Goal: Information Seeking & Learning: Learn about a topic

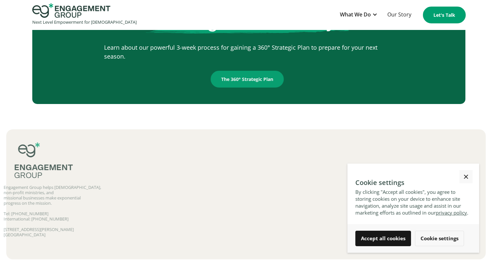
scroll to position [1080, 0]
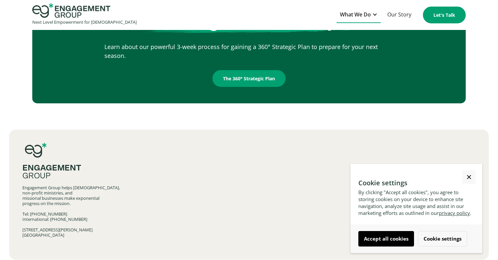
click at [362, 13] on div "What We Do" at bounding box center [355, 14] width 31 height 9
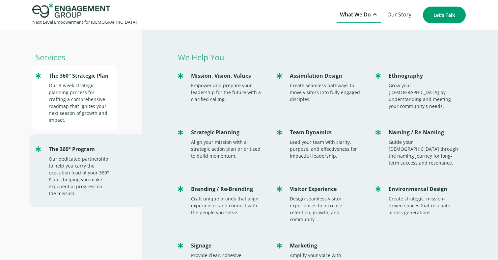
click at [75, 97] on div "Our 3-week strategic planning process for crafting a comprehensive roadmap that…" at bounding box center [80, 102] width 62 height 41
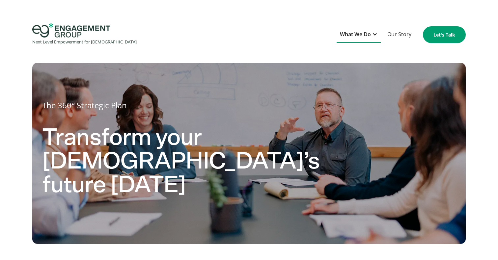
click at [365, 35] on div "What We Do" at bounding box center [355, 34] width 31 height 9
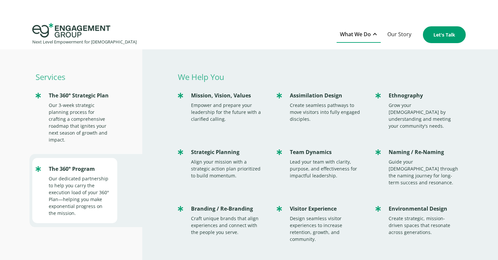
click at [83, 189] on div "Our dedicated partnership to help you carry the execution load of your 360° Pla…" at bounding box center [80, 195] width 62 height 41
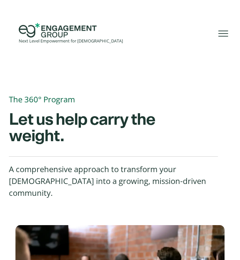
click at [222, 33] on div at bounding box center [223, 34] width 10 height 10
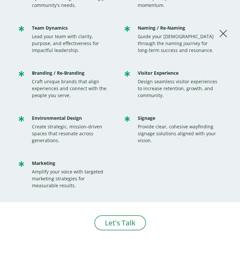
scroll to position [263, 0]
click at [229, 34] on div "We Help You Mission, Vision, Values Empower and prepare your leadership for the…" at bounding box center [120, 56] width 240 height 291
click at [223, 34] on div at bounding box center [223, 34] width 8 height 8
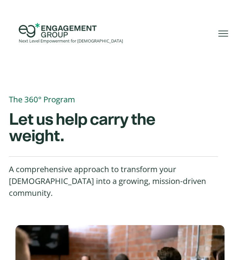
scroll to position [0, 0]
click at [59, 37] on img "home" at bounding box center [58, 30] width 78 height 14
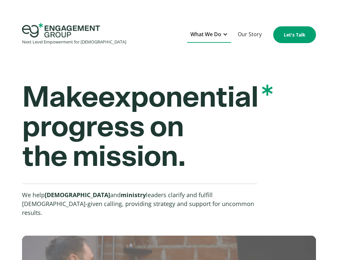
click at [214, 38] on div "What We Do" at bounding box center [206, 34] width 31 height 9
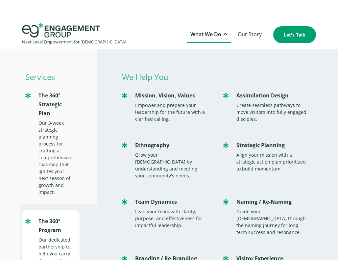
click at [54, 233] on div "The 360° Program" at bounding box center [55, 226] width 35 height 18
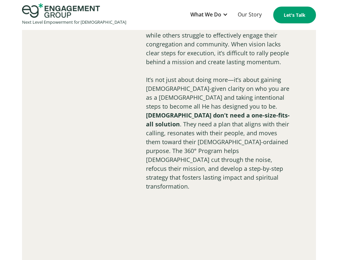
scroll to position [721, 0]
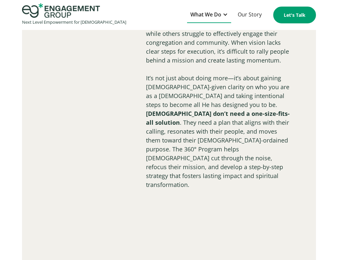
click at [217, 17] on div "What We Do" at bounding box center [206, 14] width 31 height 9
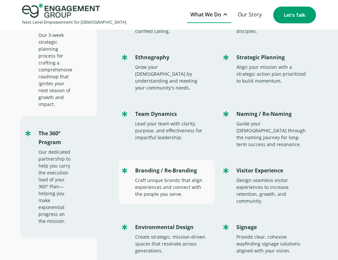
scroll to position [66, 0]
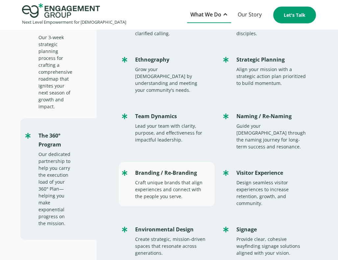
click at [158, 179] on div "Craft unique brands that align experiences and connect with the people you serv…" at bounding box center [171, 189] width 73 height 21
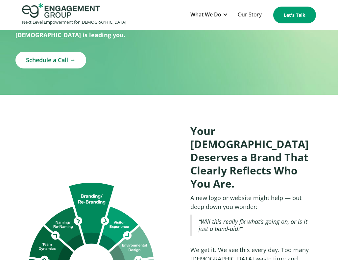
scroll to position [308, 0]
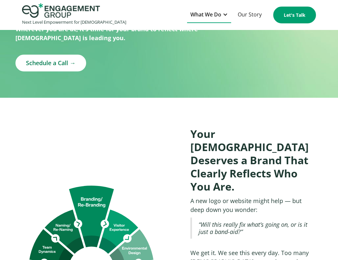
click at [215, 11] on div "What We Do" at bounding box center [206, 14] width 31 height 9
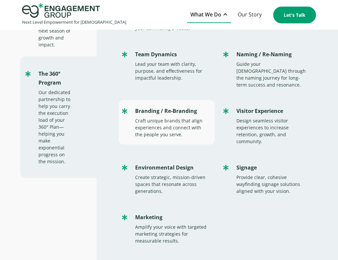
scroll to position [127, 0]
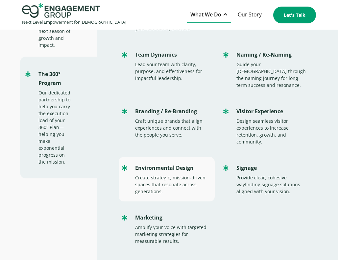
click at [179, 157] on div "Environmental Design Create strategic, mission-driven spaces that resonate acro…" at bounding box center [167, 179] width 96 height 44
